Goal: Check status: Check status

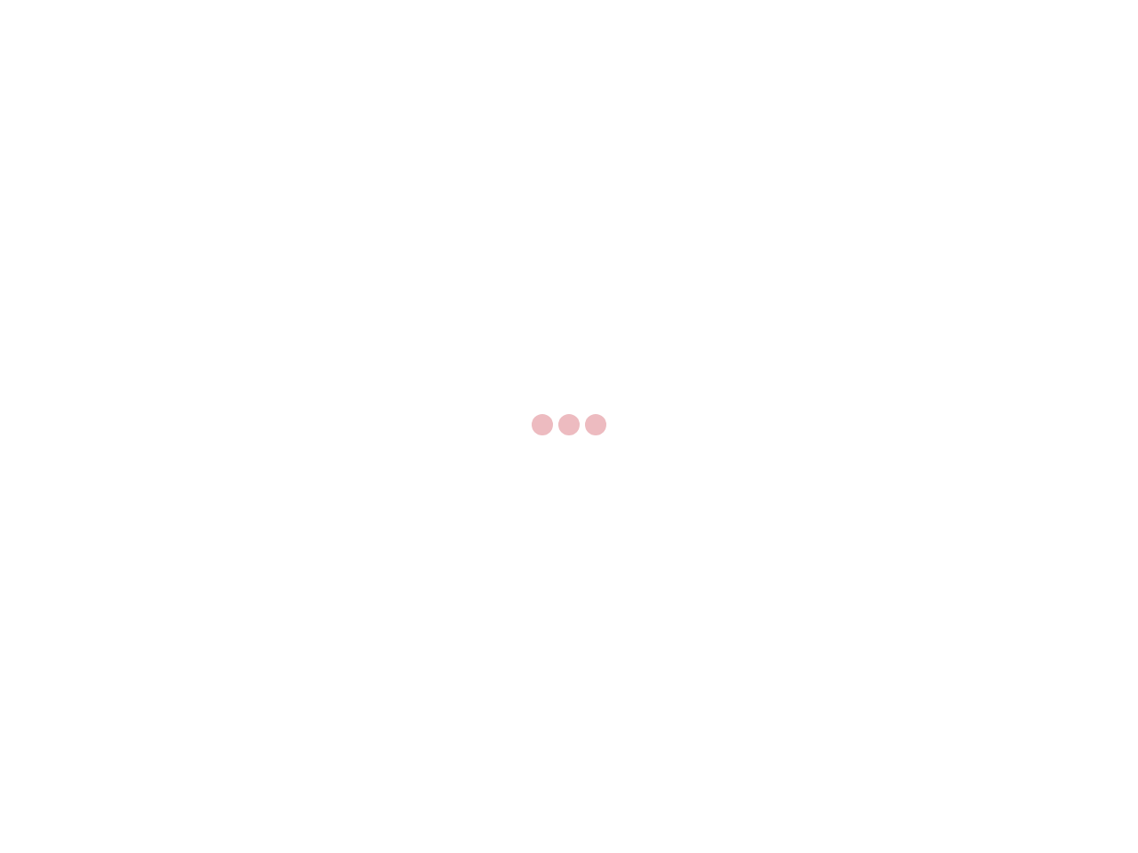
select select "US"
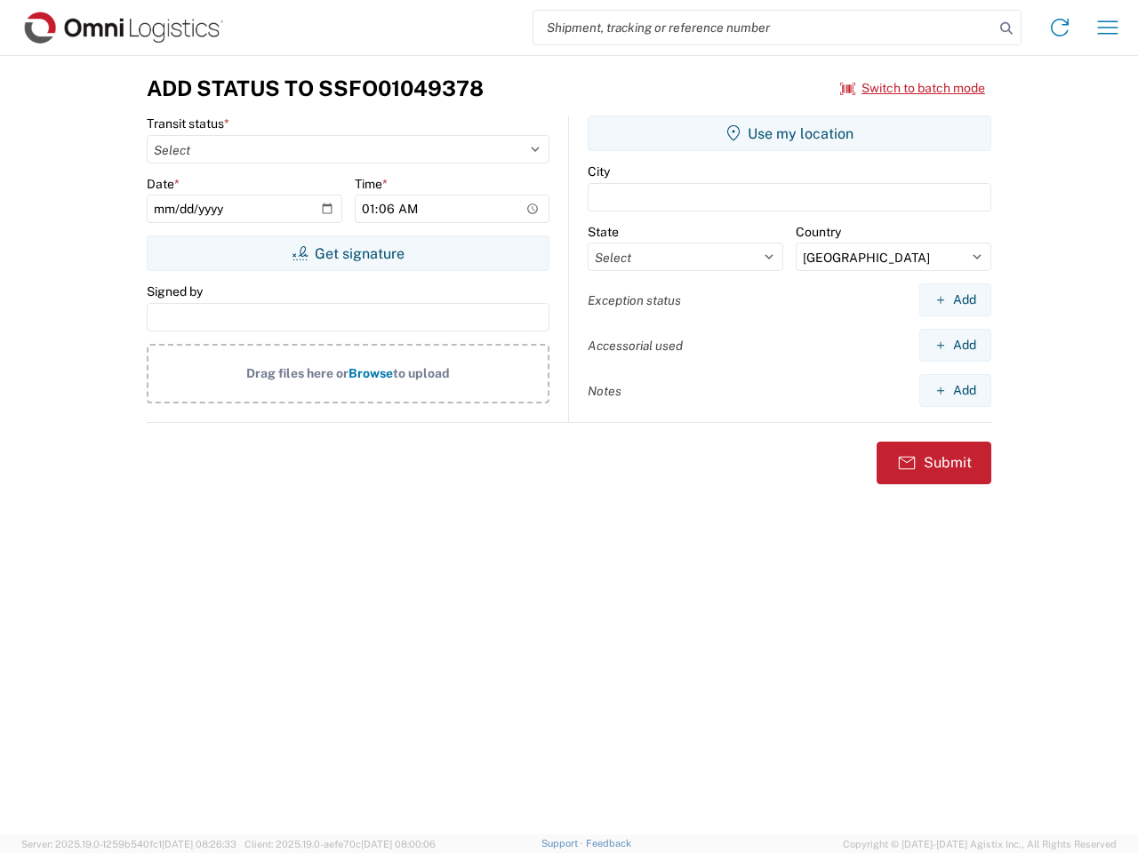
click at [764, 28] on input "search" at bounding box center [763, 28] width 460 height 34
click at [1006, 28] on icon at bounding box center [1006, 28] width 25 height 25
click at [1060, 28] on icon at bounding box center [1059, 27] width 28 height 28
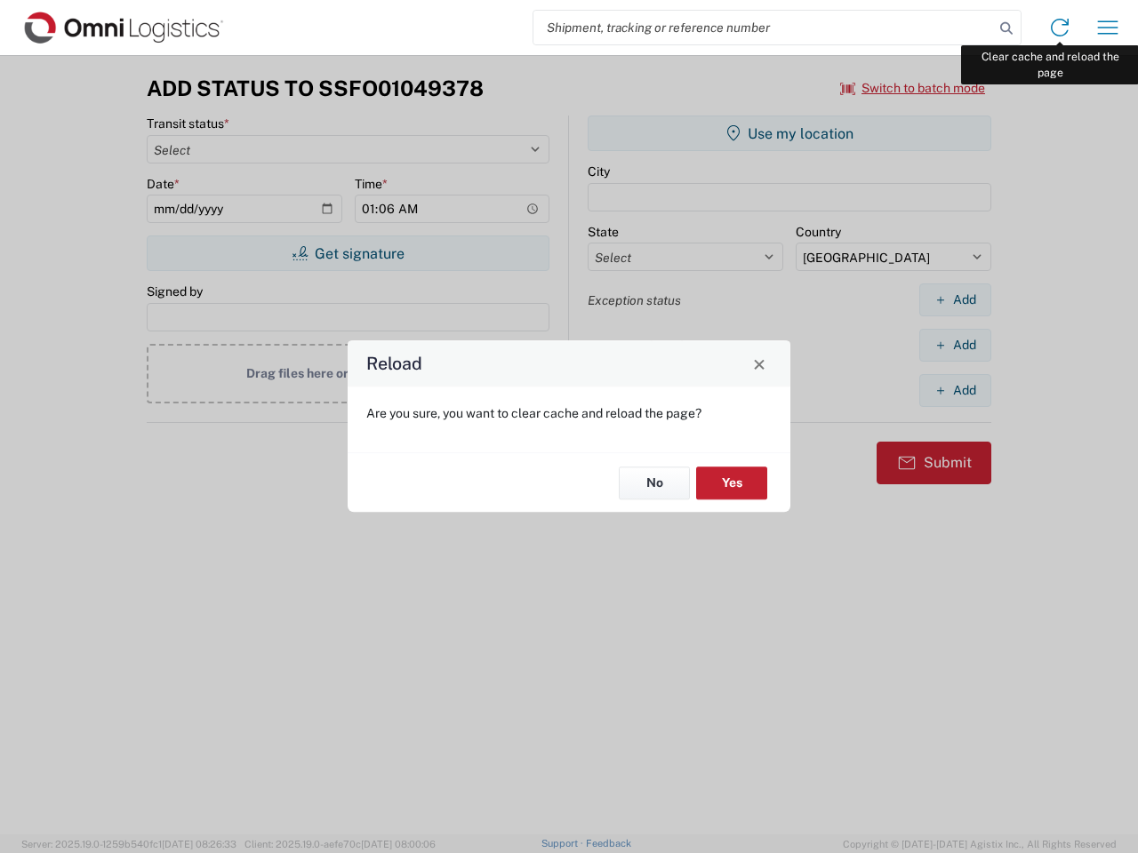
click at [1108, 28] on div "Reload Are you sure, you want to clear cache and reload the page? No Yes" at bounding box center [569, 426] width 1138 height 853
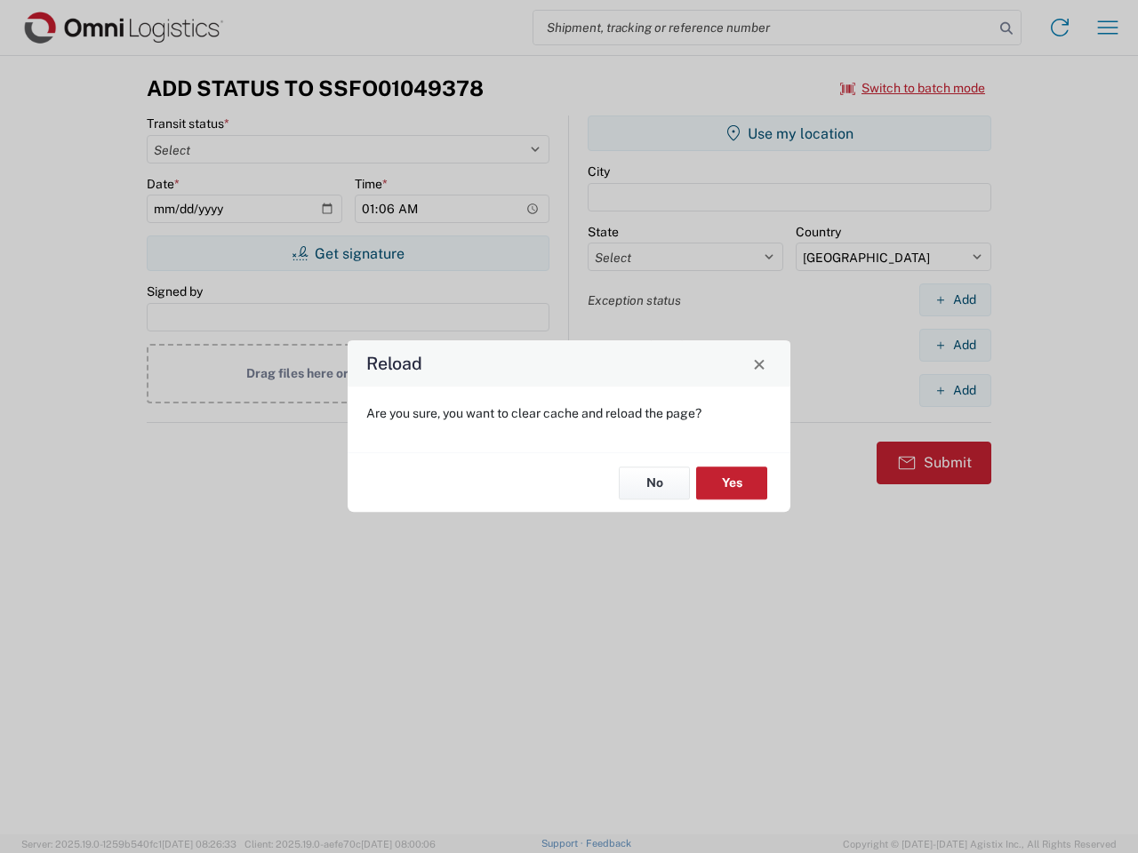
click at [913, 88] on div "Reload Are you sure, you want to clear cache and reload the page? No Yes" at bounding box center [569, 426] width 1138 height 853
click at [348, 253] on div "Reload Are you sure, you want to clear cache and reload the page? No Yes" at bounding box center [569, 426] width 1138 height 853
click at [789, 133] on div "Reload Are you sure, you want to clear cache and reload the page? No Yes" at bounding box center [569, 426] width 1138 height 853
click at [955, 300] on div "Reload Are you sure, you want to clear cache and reload the page? No Yes" at bounding box center [569, 426] width 1138 height 853
click at [955, 345] on div "Reload Are you sure, you want to clear cache and reload the page? No Yes" at bounding box center [569, 426] width 1138 height 853
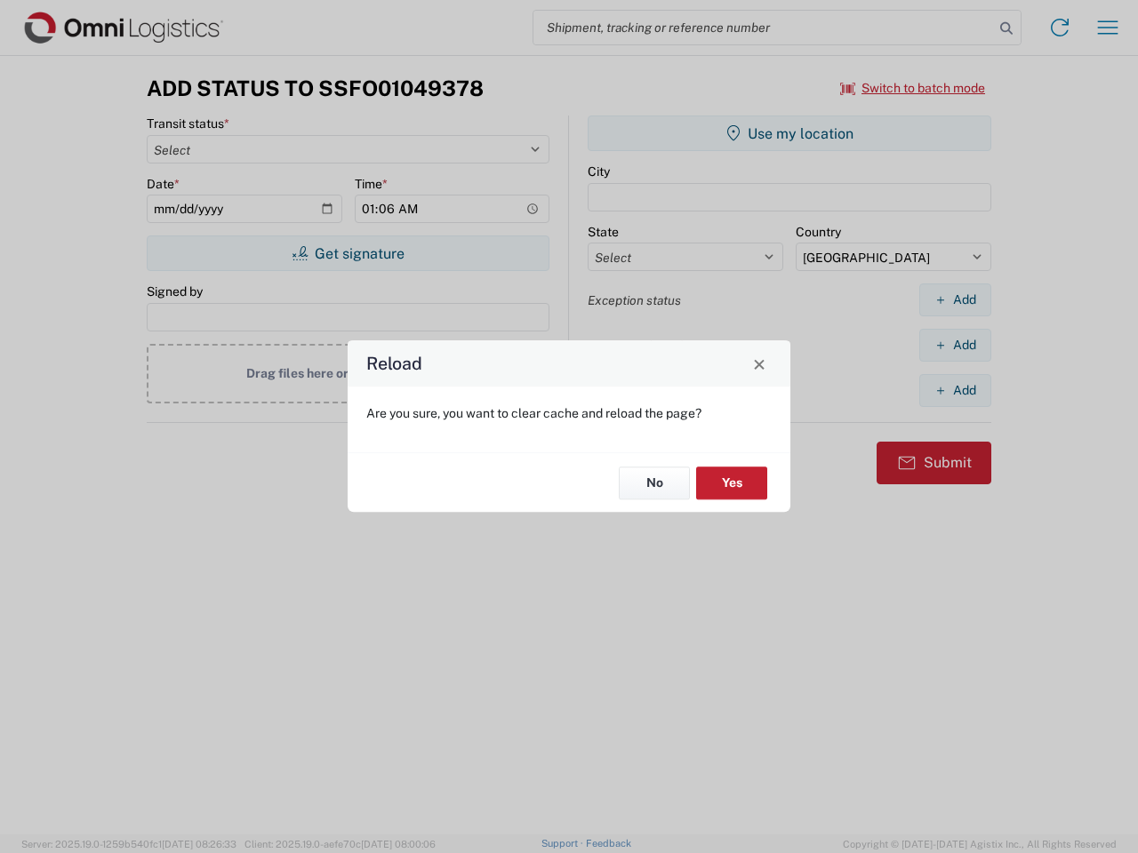
click at [955, 390] on div "Reload Are you sure, you want to clear cache and reload the page? No Yes" at bounding box center [569, 426] width 1138 height 853
